Goal: Information Seeking & Learning: Learn about a topic

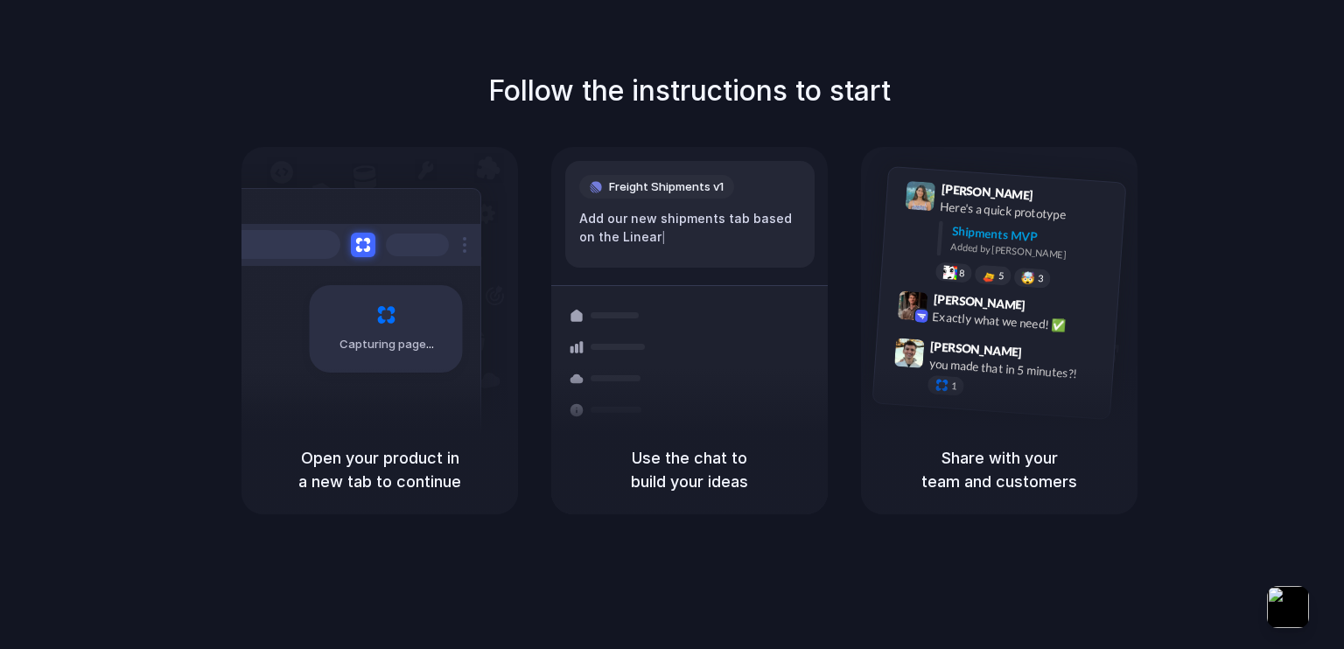
click at [721, 249] on div "Freight Shipments v1 Add our new shipments tab based on the Linear |" at bounding box center [689, 214] width 249 height 107
